Goal: Find contact information: Obtain details needed to contact an individual or organization

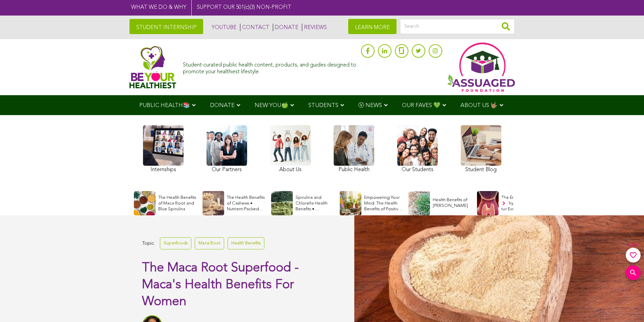
click at [180, 151] on link at bounding box center [163, 149] width 41 height 49
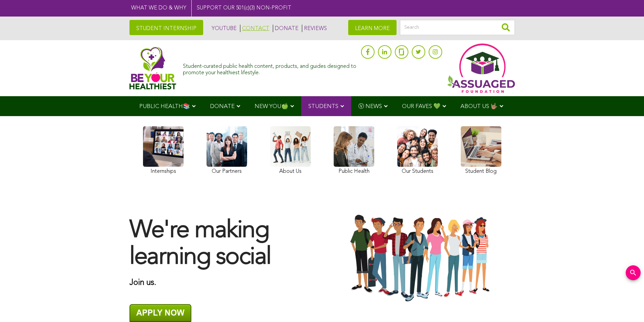
click at [244, 30] on link "CONTACT" at bounding box center [254, 28] width 29 height 7
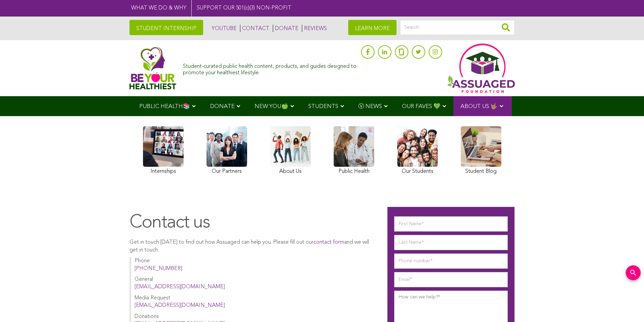
click at [358, 24] on link "LEARN MORE" at bounding box center [372, 27] width 48 height 15
